Goal: Book appointment/travel/reservation

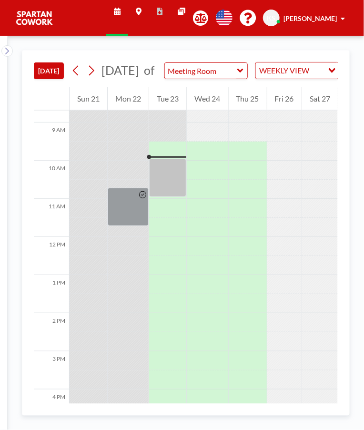
scroll to position [343, 0]
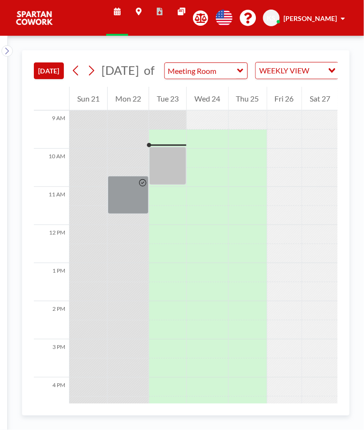
click at [123, 201] on div at bounding box center [128, 195] width 41 height 38
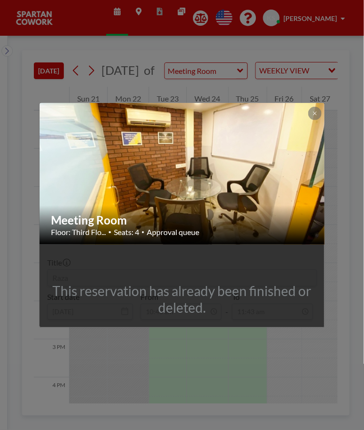
click at [289, 62] on div "Meeting Room Floor: Third Flo... • Seats: 4 • Approval queue This reservation h…" at bounding box center [182, 215] width 364 height 430
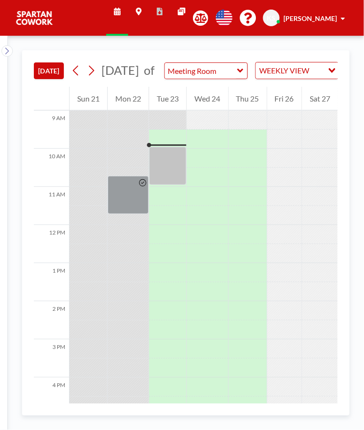
click at [171, 170] on div at bounding box center [167, 166] width 37 height 38
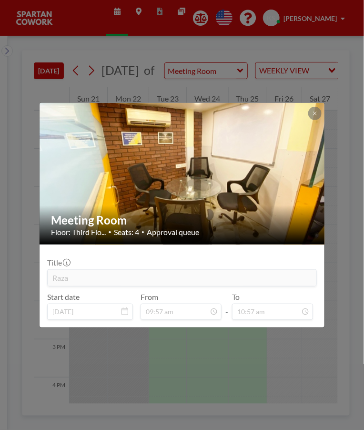
click at [313, 118] on button at bounding box center [314, 113] width 13 height 13
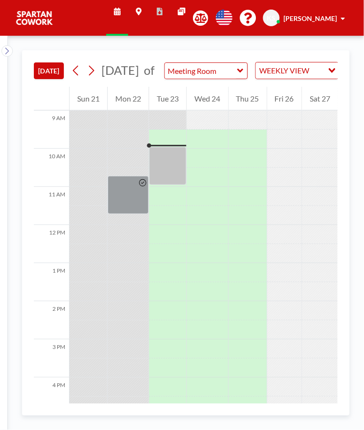
click at [171, 171] on div at bounding box center [167, 166] width 37 height 38
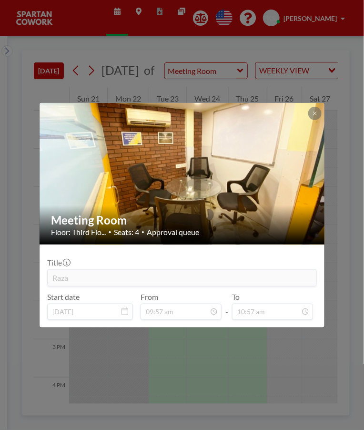
click at [316, 114] on icon at bounding box center [315, 113] width 6 height 6
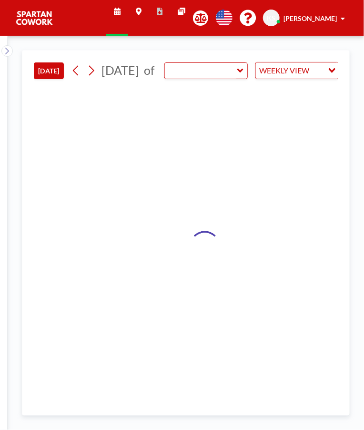
type input "Meeting Room"
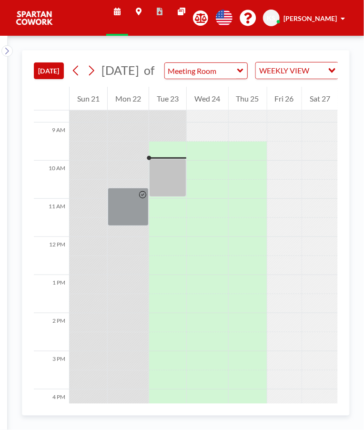
scroll to position [343, 0]
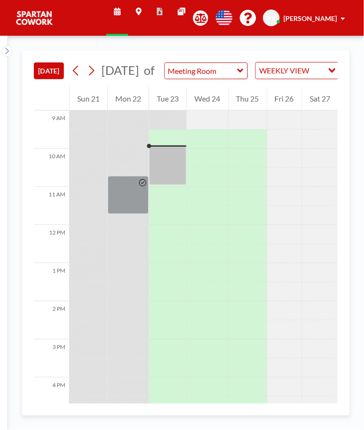
click at [133, 204] on div at bounding box center [128, 195] width 41 height 38
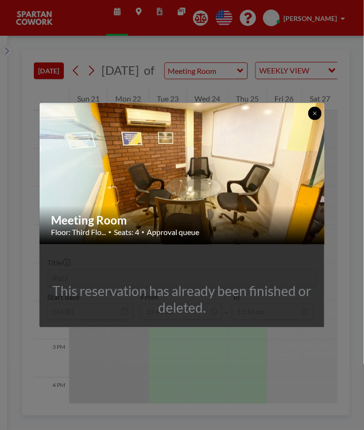
click at [315, 112] on icon at bounding box center [314, 112] width 3 height 3
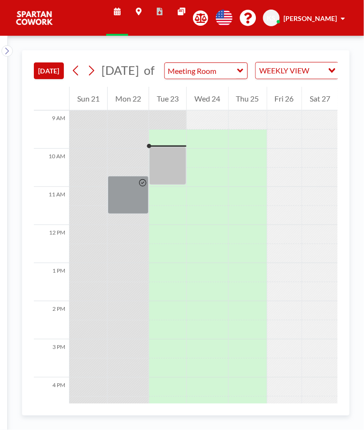
click at [163, 177] on div at bounding box center [167, 166] width 37 height 38
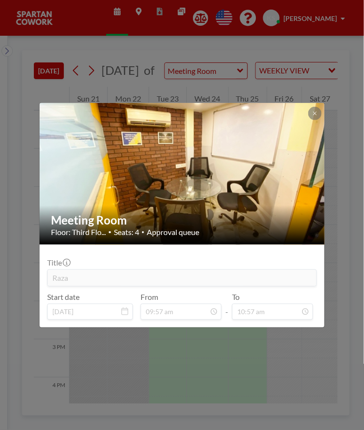
click at [317, 119] on button at bounding box center [314, 113] width 13 height 13
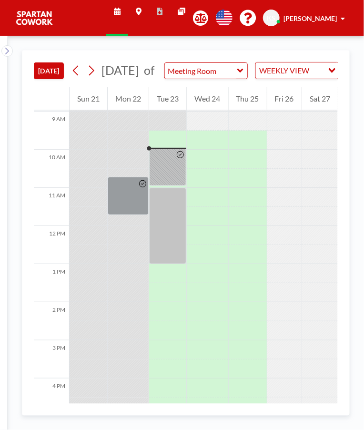
scroll to position [343, 0]
click at [171, 185] on div at bounding box center [167, 166] width 37 height 38
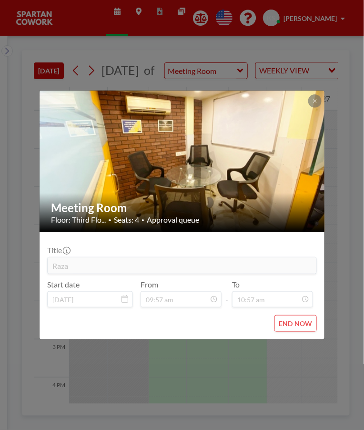
click at [324, 103] on img at bounding box center [183, 161] width 286 height 214
click at [317, 96] on button at bounding box center [314, 100] width 13 height 13
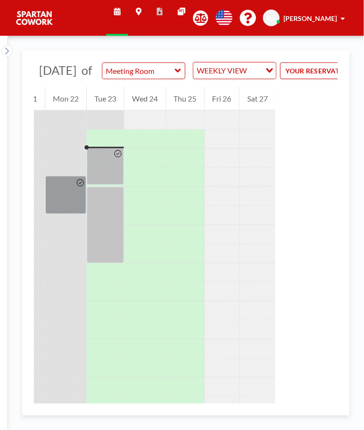
scroll to position [0, 120]
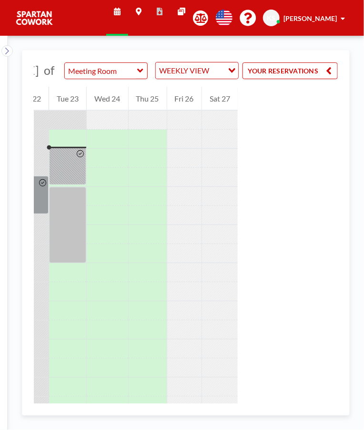
click at [317, 79] on button "YOUR RESERVATIONS" at bounding box center [289, 70] width 95 height 17
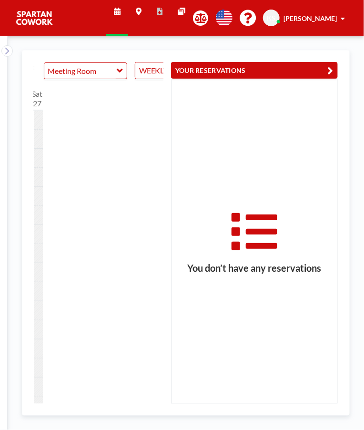
click at [117, 79] on input "Meeting Room" at bounding box center [80, 71] width 73 height 16
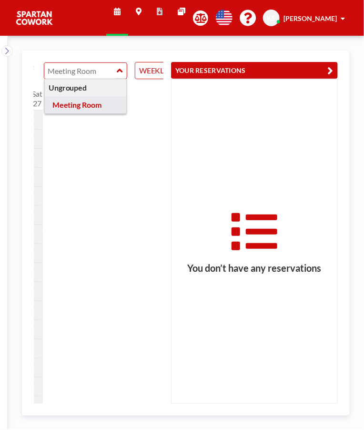
type input "Meeting Room"
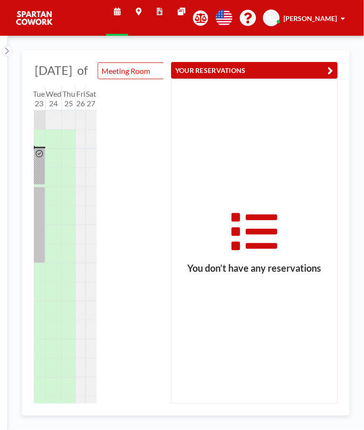
scroll to position [0, 0]
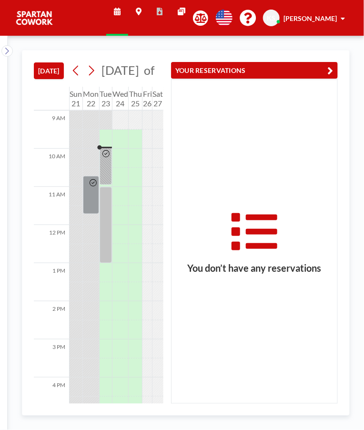
click at [7, 50] on icon at bounding box center [7, 51] width 6 height 10
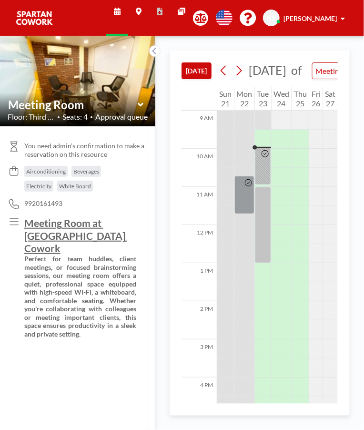
click at [268, 179] on div at bounding box center [265, 165] width 11 height 37
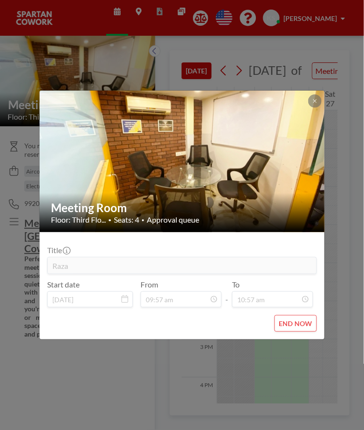
click at [314, 106] on button at bounding box center [314, 100] width 13 height 13
